Goal: Task Accomplishment & Management: Understand process/instructions

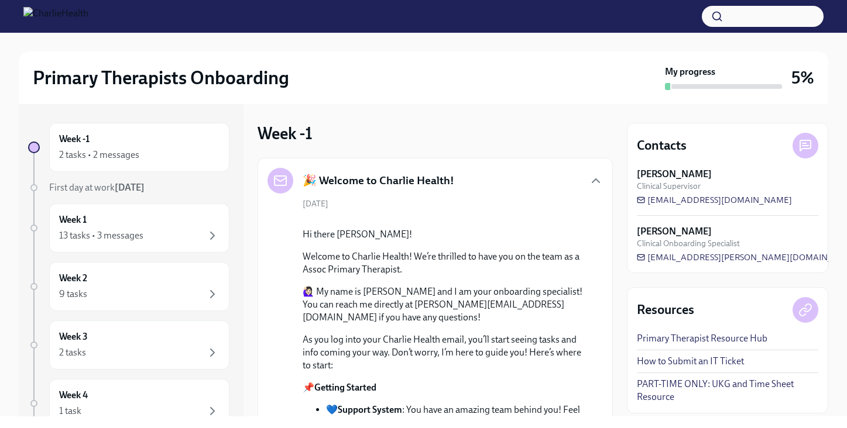
scroll to position [622, 0]
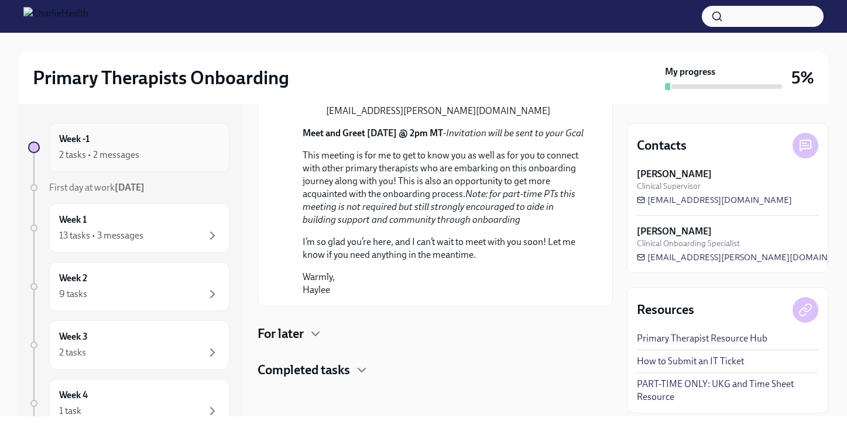
click at [160, 154] on div "2 tasks • 2 messages" at bounding box center [139, 155] width 160 height 14
click at [166, 215] on div "Week 1 13 tasks • 3 messages" at bounding box center [139, 228] width 160 height 29
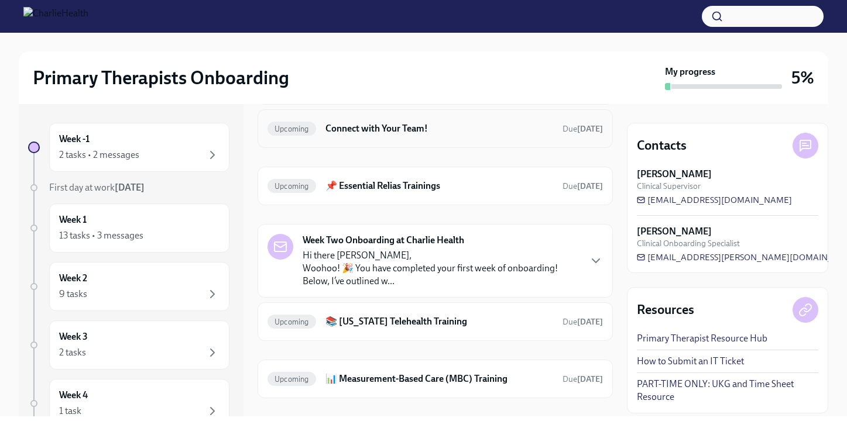
click at [362, 122] on h6 "Connect with Your Team!" at bounding box center [439, 128] width 228 height 13
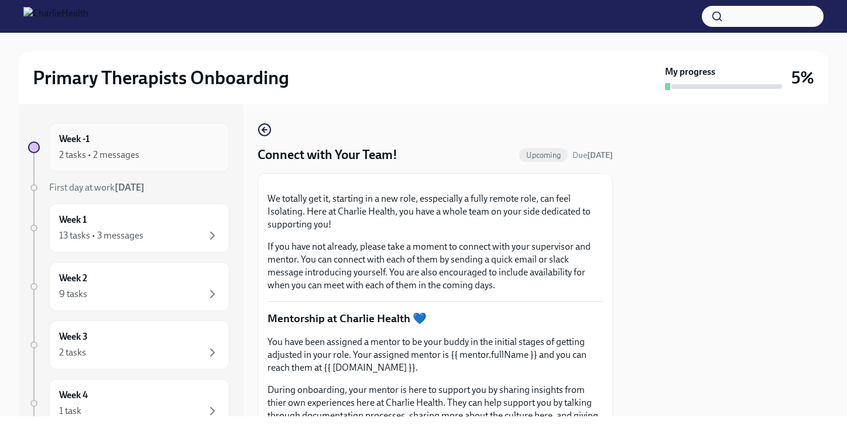
click at [177, 152] on div "2 tasks • 2 messages" at bounding box center [139, 155] width 160 height 14
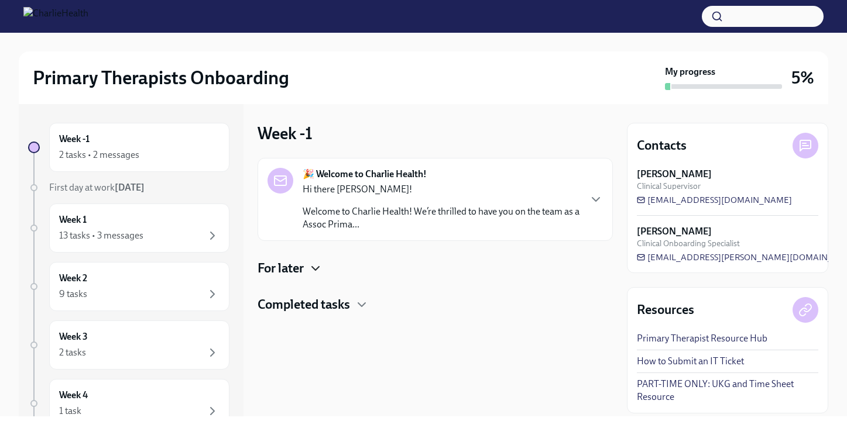
click at [316, 270] on icon "button" at bounding box center [315, 269] width 7 height 4
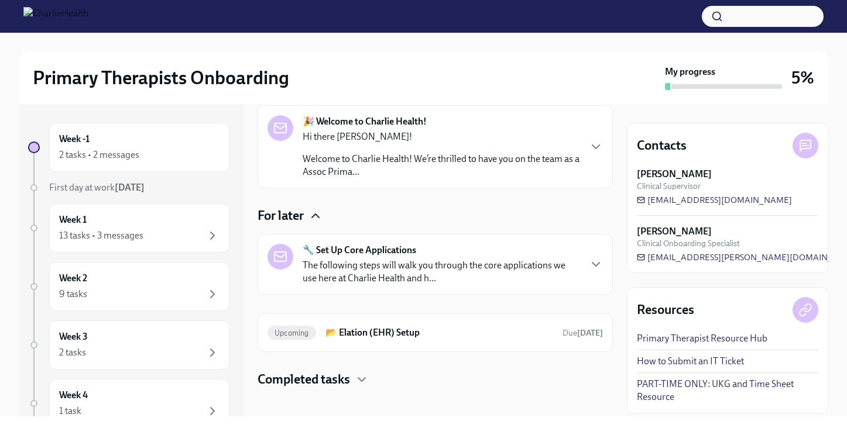
scroll to position [62, 0]
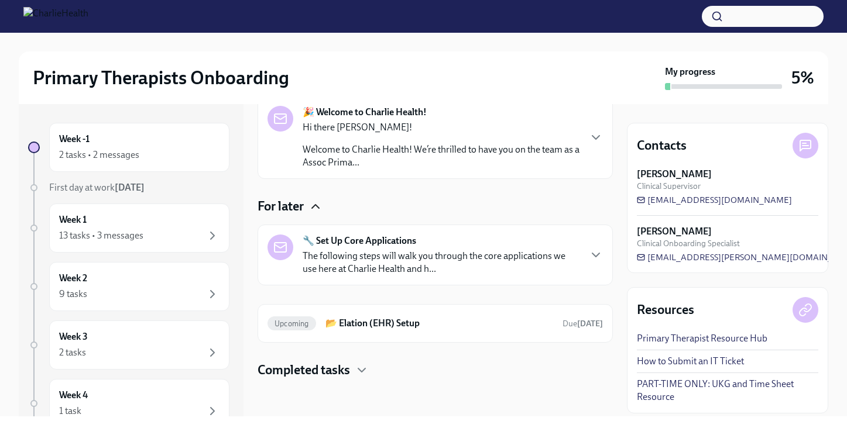
click at [360, 262] on p "The following steps will walk you through the core applications we use here at …" at bounding box center [441, 263] width 277 height 26
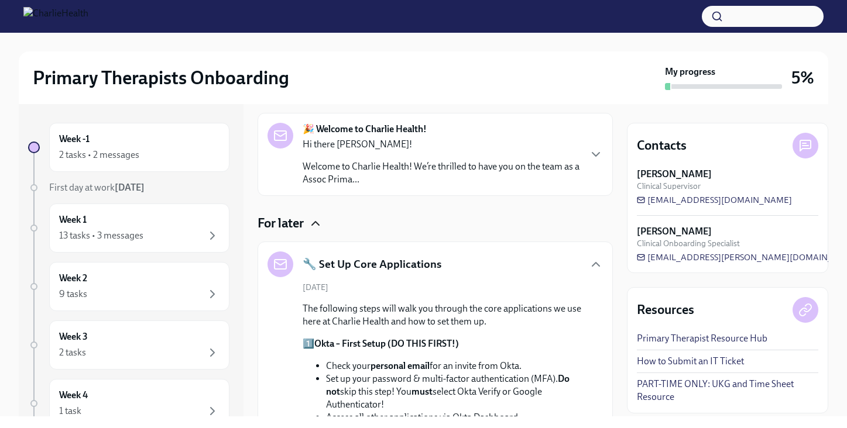
scroll to position [0, 0]
